Goal: Task Accomplishment & Management: Use online tool/utility

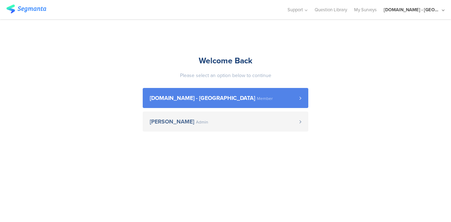
click at [228, 101] on link "[DOMAIN_NAME] - [GEOGRAPHIC_DATA] Member" at bounding box center [226, 98] width 166 height 20
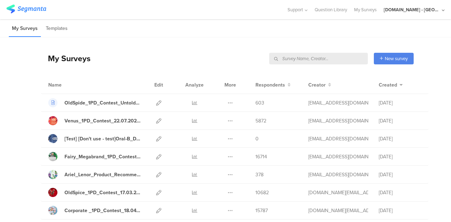
click at [334, 60] on input "text" at bounding box center [318, 59] width 99 height 12
type input "post-sampling"
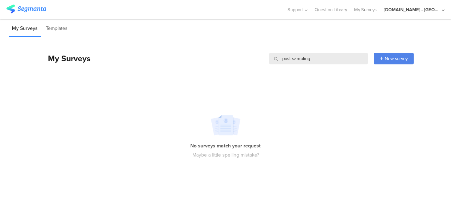
drag, startPoint x: 326, startPoint y: 59, endPoint x: 273, endPoint y: 58, distance: 53.6
click at [273, 58] on input "post-sampling" at bounding box center [318, 59] width 99 height 12
type input "satisfaction"
drag, startPoint x: 314, startPoint y: 59, endPoint x: 270, endPoint y: 52, distance: 45.3
click at [270, 52] on div "My Surveys satisfaction satisfaction New survey Start from scratch Choose from …" at bounding box center [227, 58] width 373 height 28
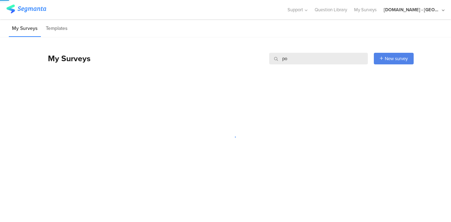
type input "p"
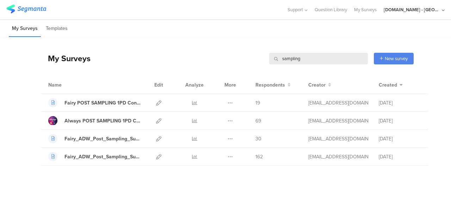
type input "sampling"
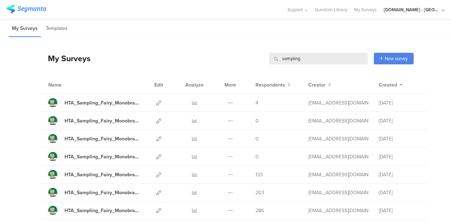
drag, startPoint x: 298, startPoint y: 59, endPoint x: 270, endPoint y: 62, distance: 28.3
click at [270, 62] on div "sampling" at bounding box center [318, 59] width 99 height 12
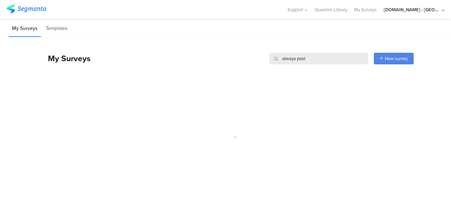
type input "always post"
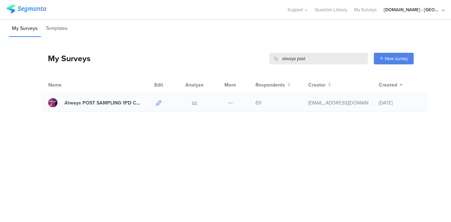
click at [157, 105] on icon at bounding box center [158, 102] width 5 height 5
drag, startPoint x: 310, startPoint y: 60, endPoint x: 274, endPoint y: 60, distance: 36.3
click at [274, 60] on input "always post" at bounding box center [318, 59] width 99 height 12
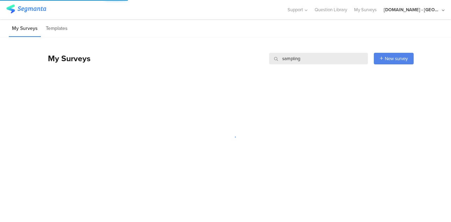
type input "sampling"
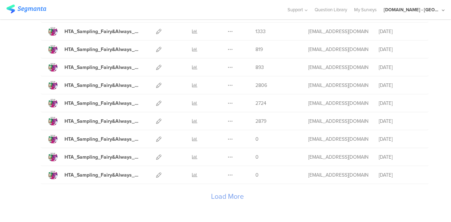
scroll to position [838, 0]
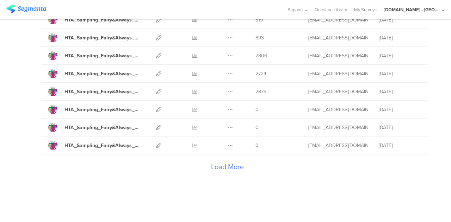
click at [225, 161] on div "Load More" at bounding box center [227, 169] width 373 height 28
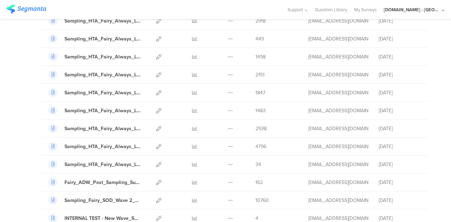
scroll to position [1732, 0]
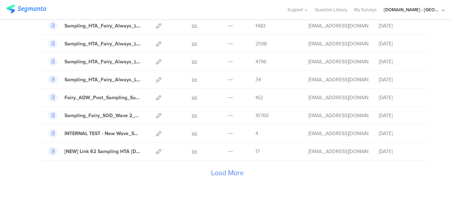
click at [226, 162] on div "Load More" at bounding box center [227, 175] width 373 height 28
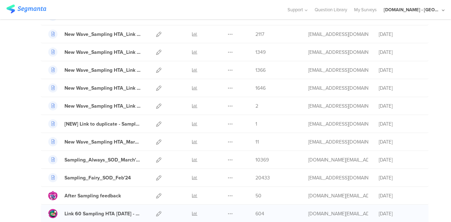
scroll to position [2353, 0]
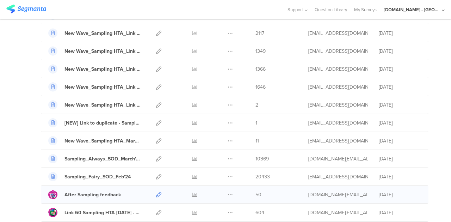
click at [156, 193] on icon at bounding box center [158, 195] width 5 height 5
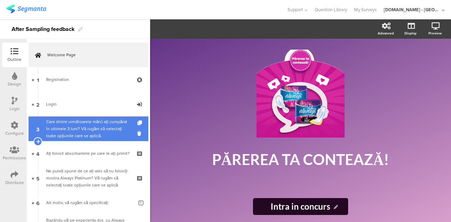
click at [83, 128] on div "Care dintre următoarele mărci ați cumpărat în ultimele 3 luni? Vă rugăm să sele…" at bounding box center [88, 128] width 84 height 21
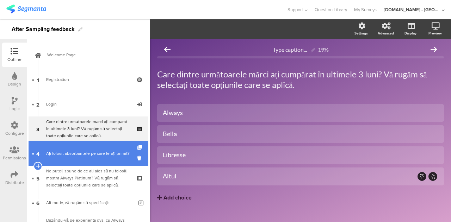
click at [79, 150] on div "Ați folosit absorbantele pe care le-ați primit?" at bounding box center [88, 153] width 84 height 7
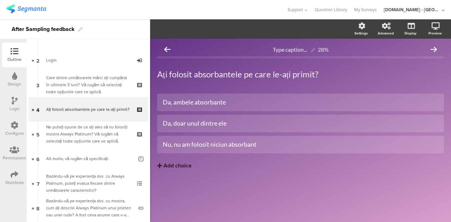
scroll to position [44, 0]
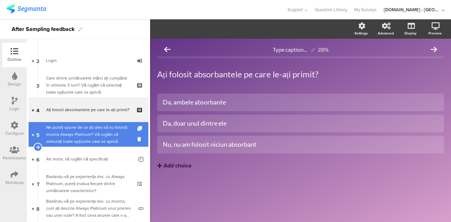
click at [85, 135] on div "Ne puteți spune de ce ați ales să nu folosiți mostra Always Platinum? Vă rugăm …" at bounding box center [88, 134] width 84 height 21
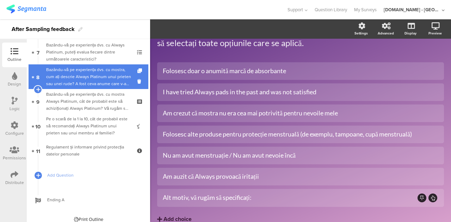
scroll to position [178, 0]
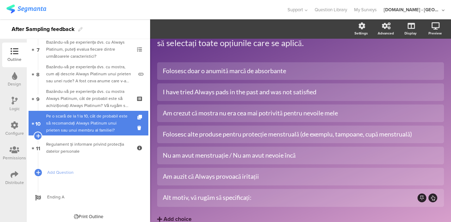
click at [63, 129] on div "Pe o scară de la 1 la 10, cât de probabil este să recomandați Always Platinum u…" at bounding box center [88, 123] width 84 height 21
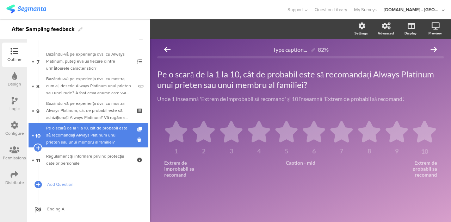
scroll to position [170, 0]
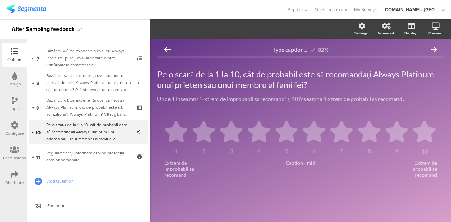
click at [391, 128] on icon at bounding box center [397, 132] width 22 height 22
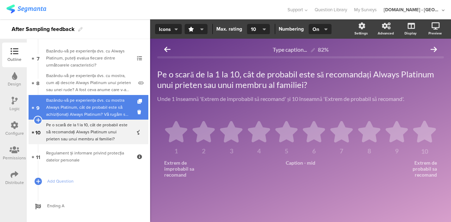
click at [78, 104] on div "Bazându-vă pe experiența dvs. cu mostra Always Platinum, cât de probabil este s…" at bounding box center [88, 107] width 84 height 21
